Goal: Obtain resource: Download file/media

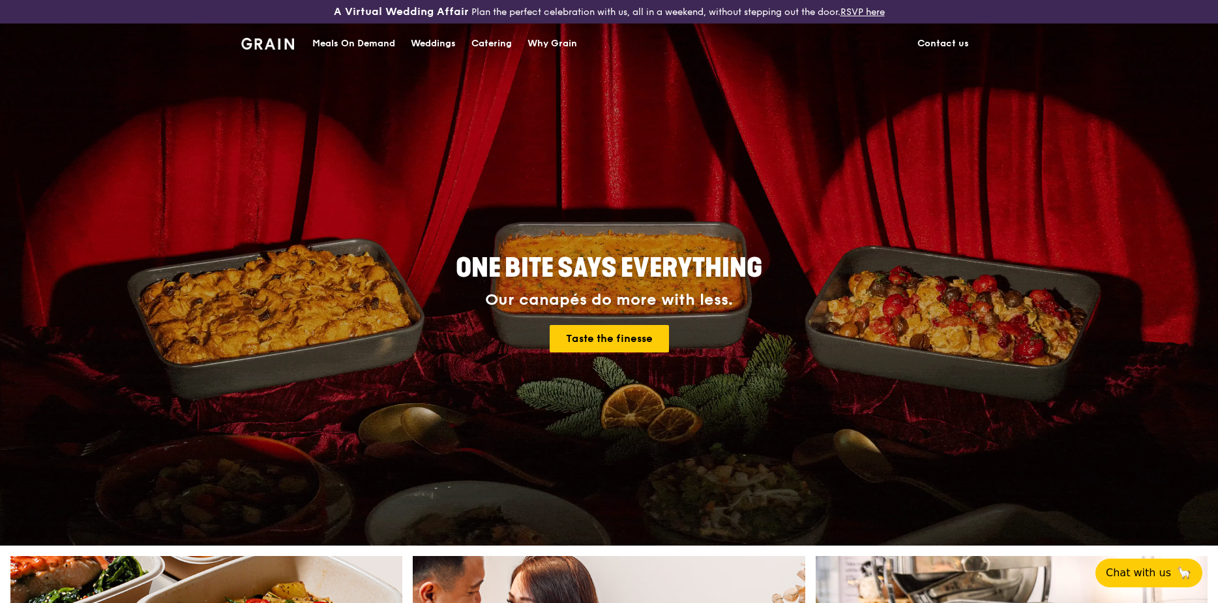
click at [484, 42] on div "Catering" at bounding box center [491, 43] width 40 height 39
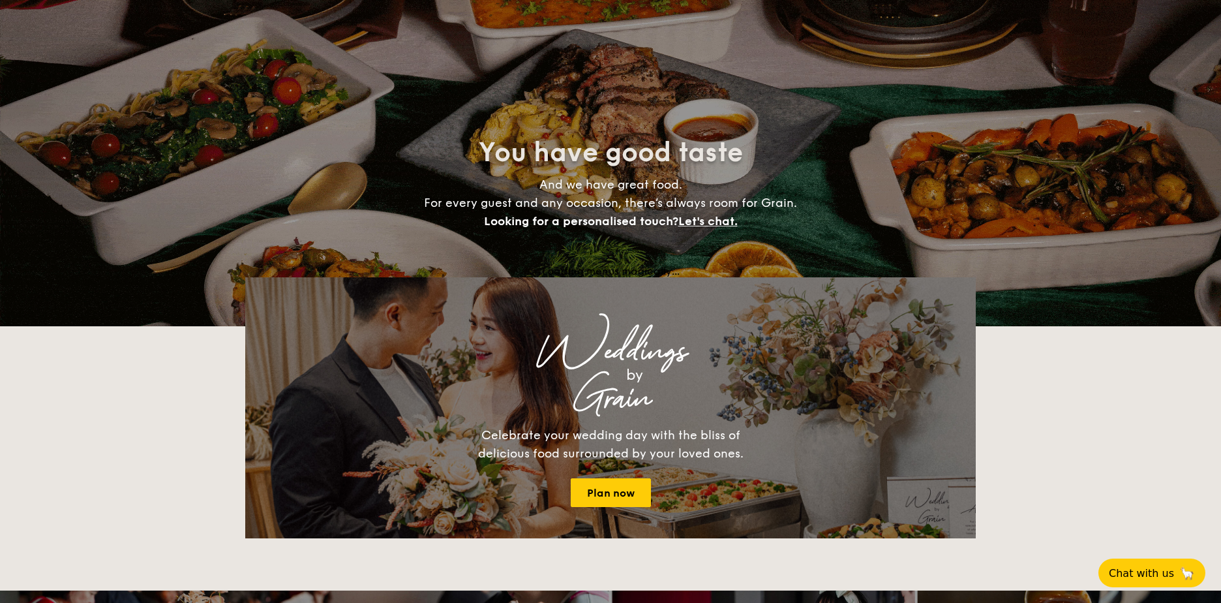
select select
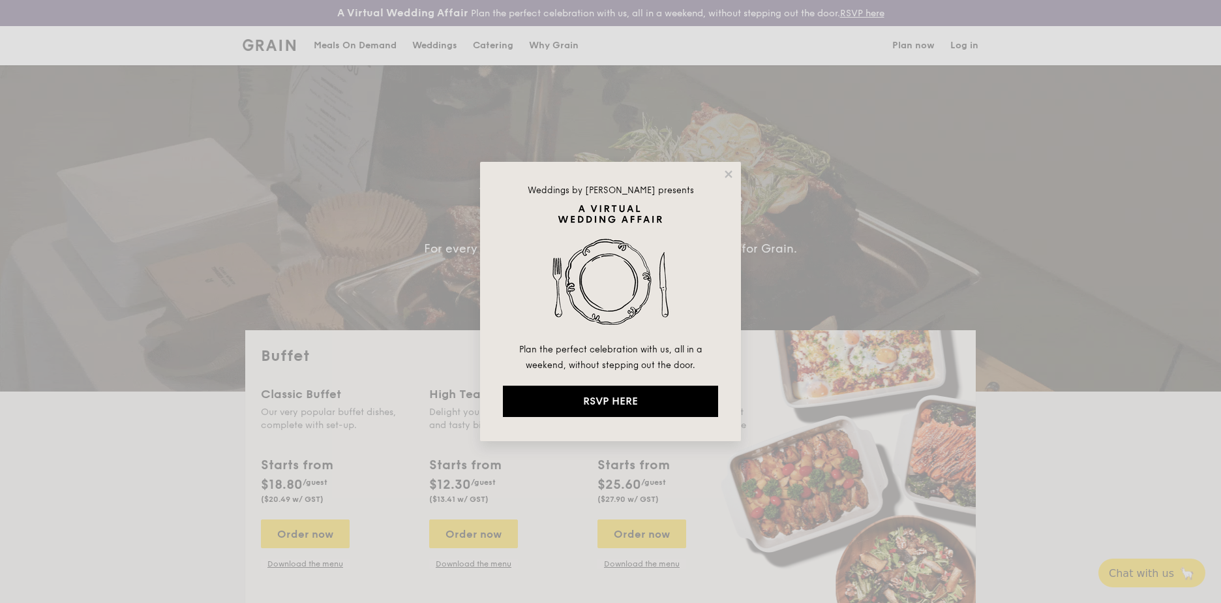
click at [721, 170] on div "Weddings by Grain presents Plan the perfect celebration with us, all in a weeke…" at bounding box center [610, 301] width 261 height 279
click at [725, 174] on icon at bounding box center [729, 174] width 12 height 12
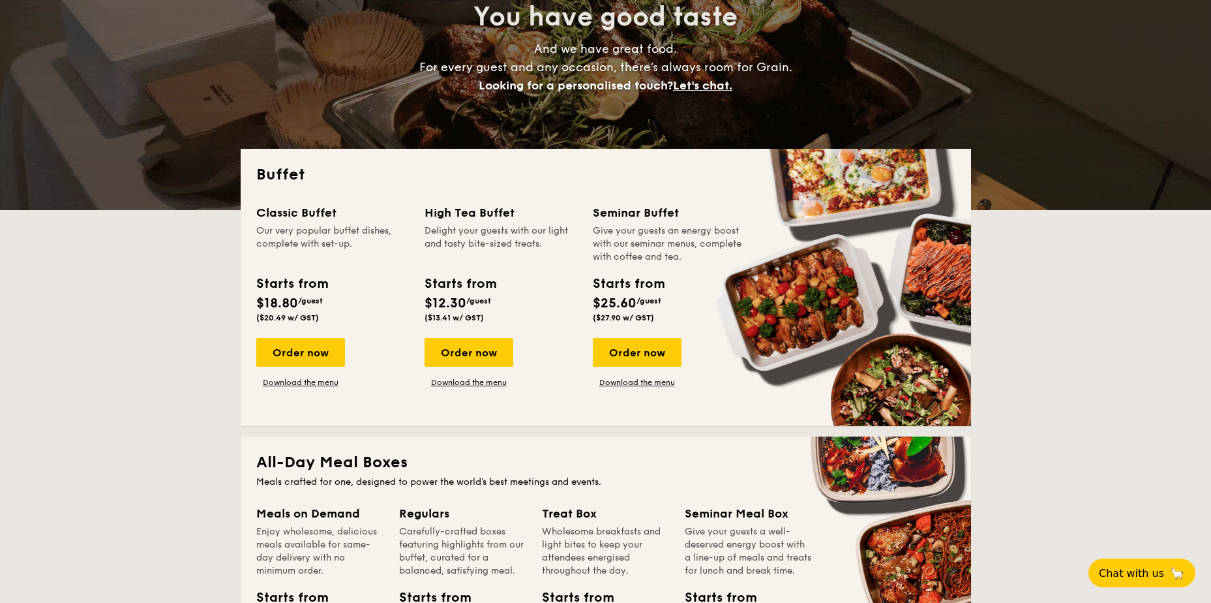
scroll to position [152, 0]
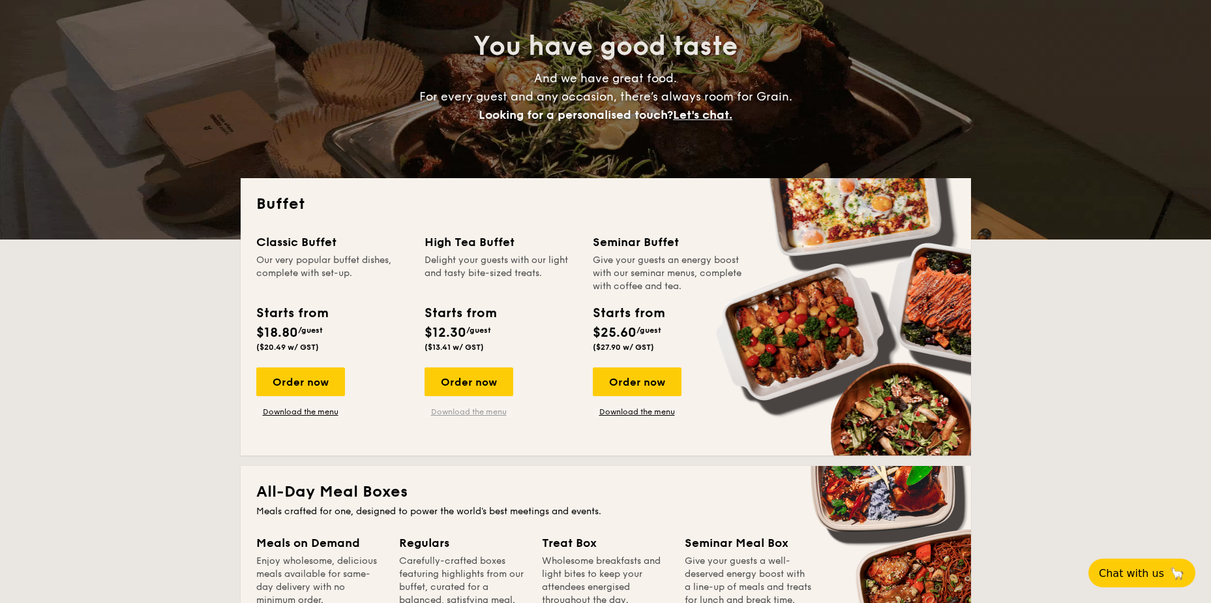
click at [473, 412] on link "Download the menu" at bounding box center [469, 411] width 89 height 10
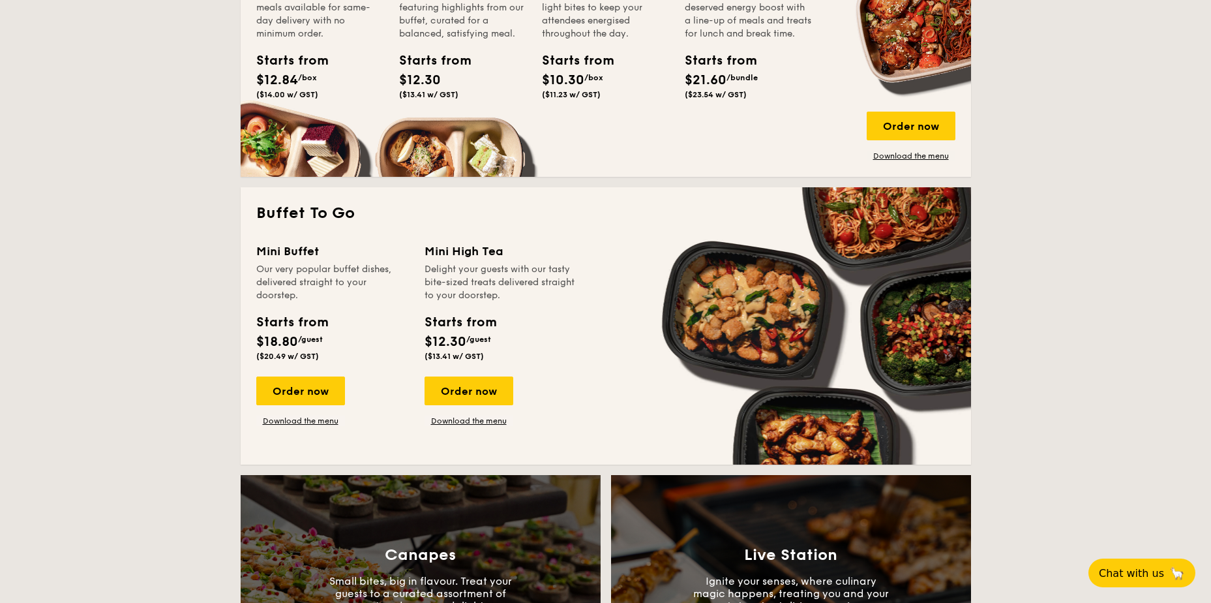
scroll to position [262, 0]
